Goal: Use online tool/utility: Utilize a website feature to perform a specific function

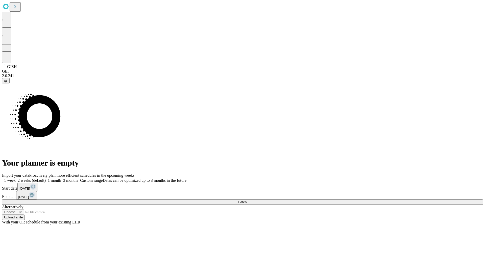
click at [246, 200] on span "Fetch" at bounding box center [242, 202] width 8 height 4
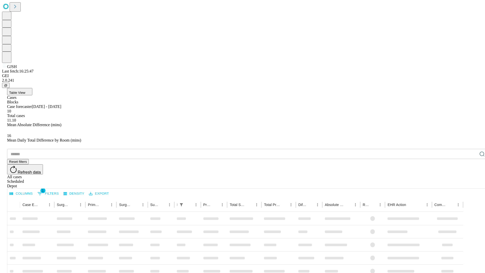
click at [25, 91] on span "Table View" at bounding box center [17, 93] width 16 height 4
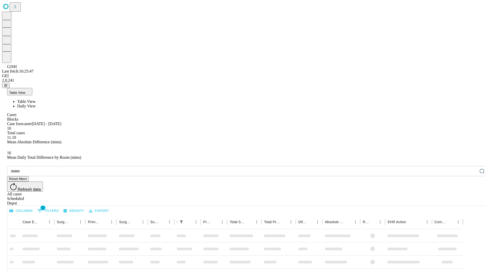
click at [36, 104] on span "Daily View" at bounding box center [26, 106] width 18 height 4
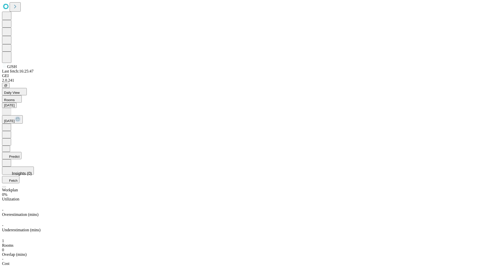
click at [21, 152] on button "Predict" at bounding box center [11, 155] width 19 height 7
